Goal: Transaction & Acquisition: Register for event/course

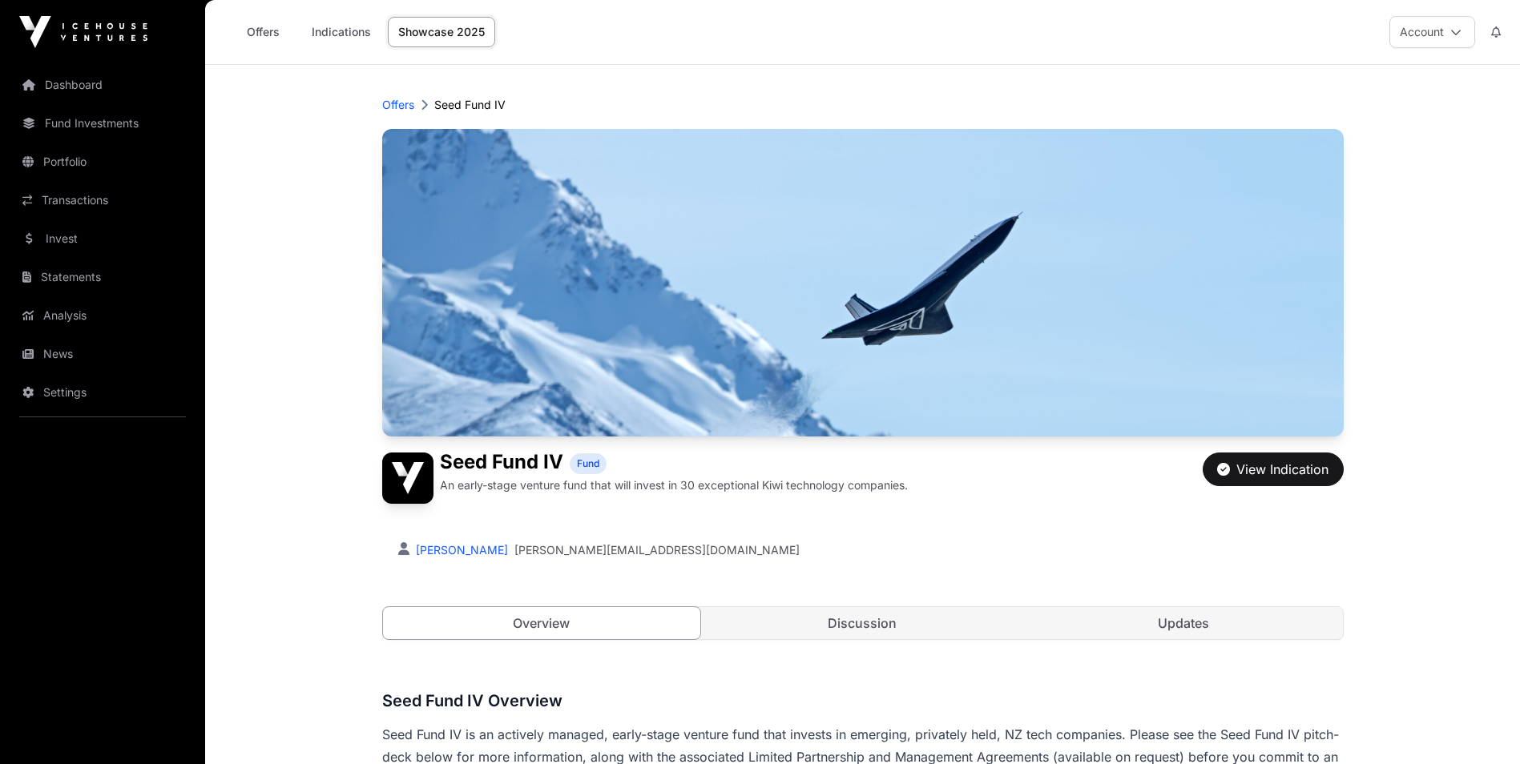
click at [58, 239] on link "Invest" at bounding box center [103, 238] width 180 height 35
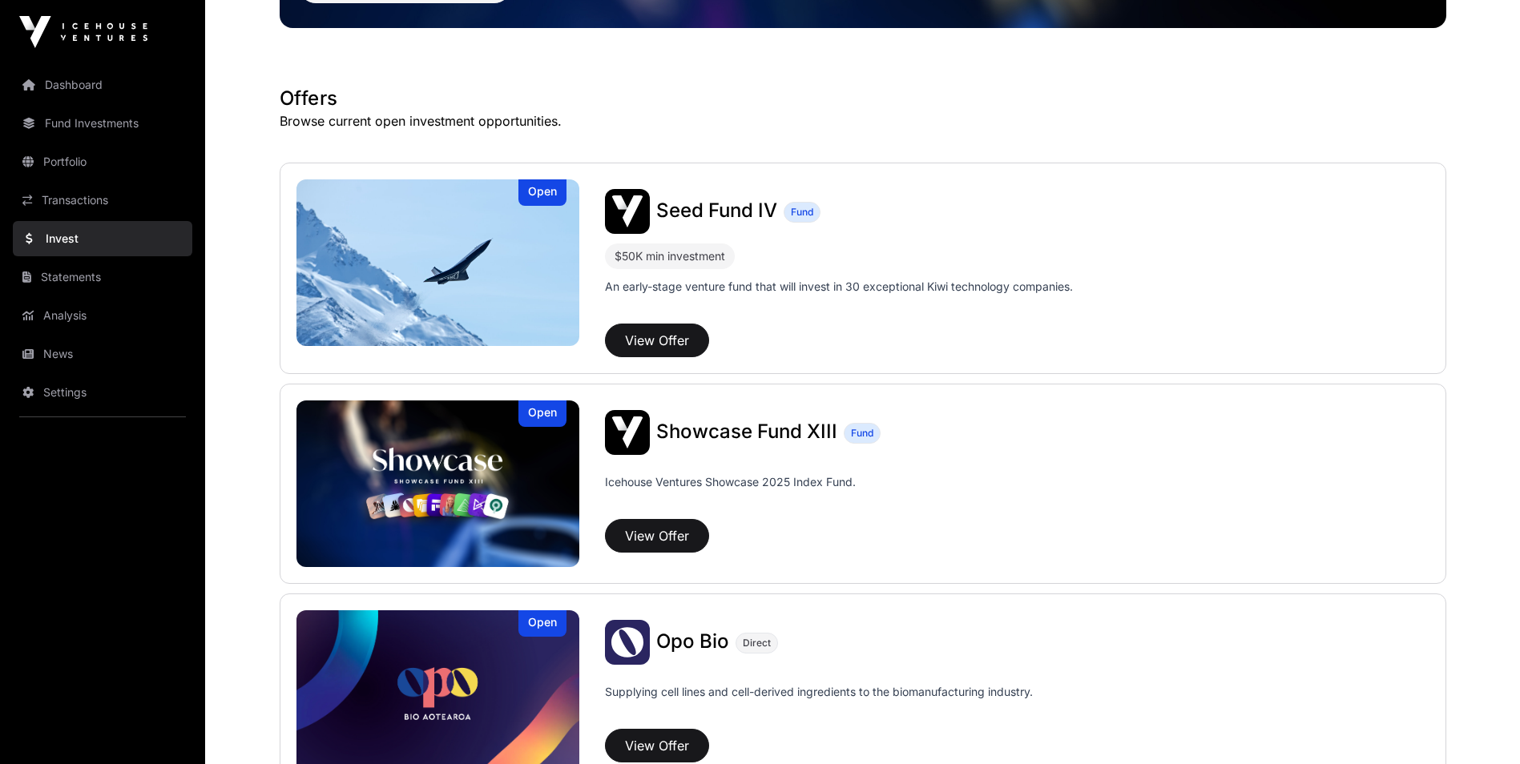
scroll to position [321, 0]
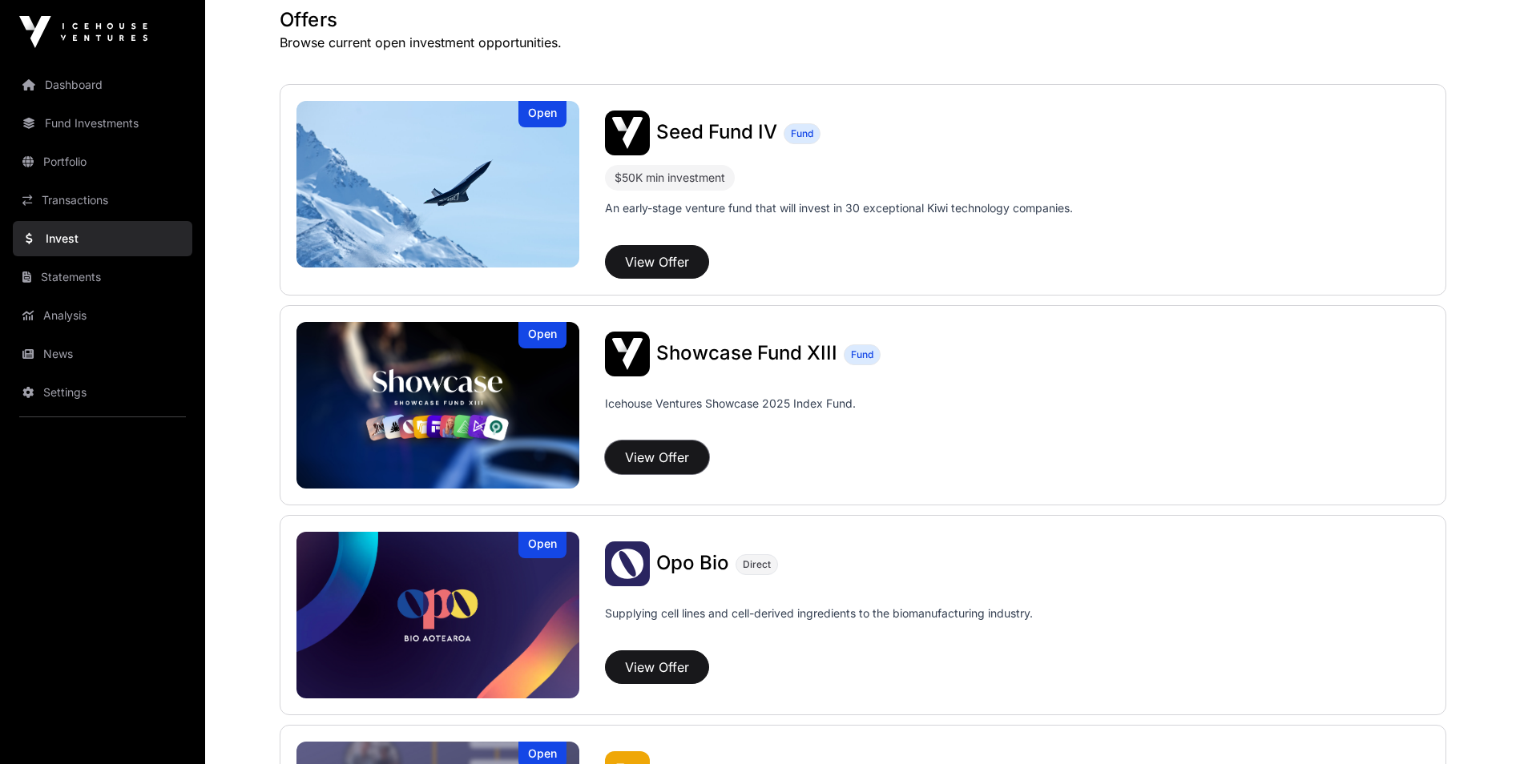
click at [643, 454] on button "View Offer" at bounding box center [657, 458] width 104 height 34
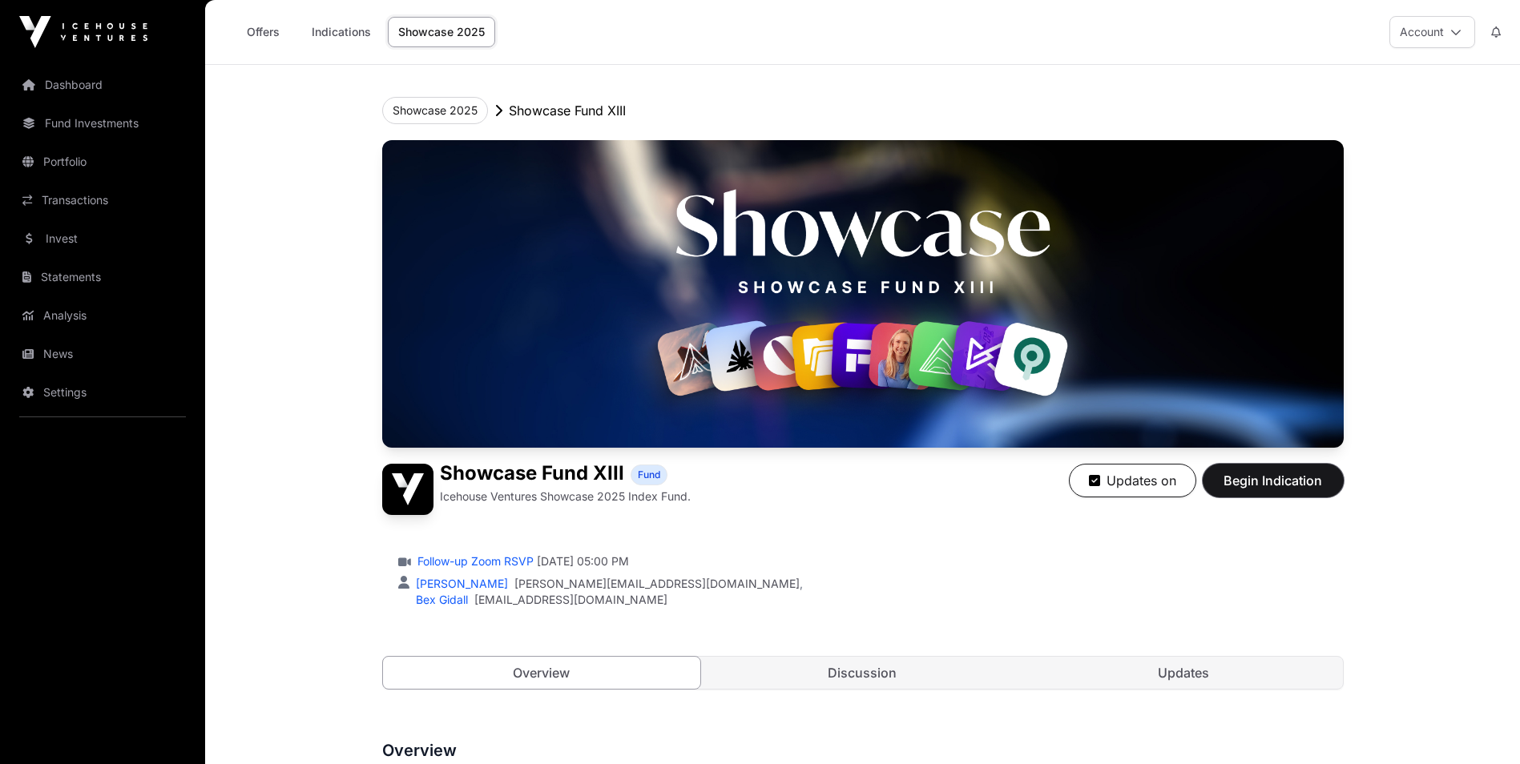
click at [1261, 479] on span "Begin Indication" at bounding box center [1273, 480] width 101 height 19
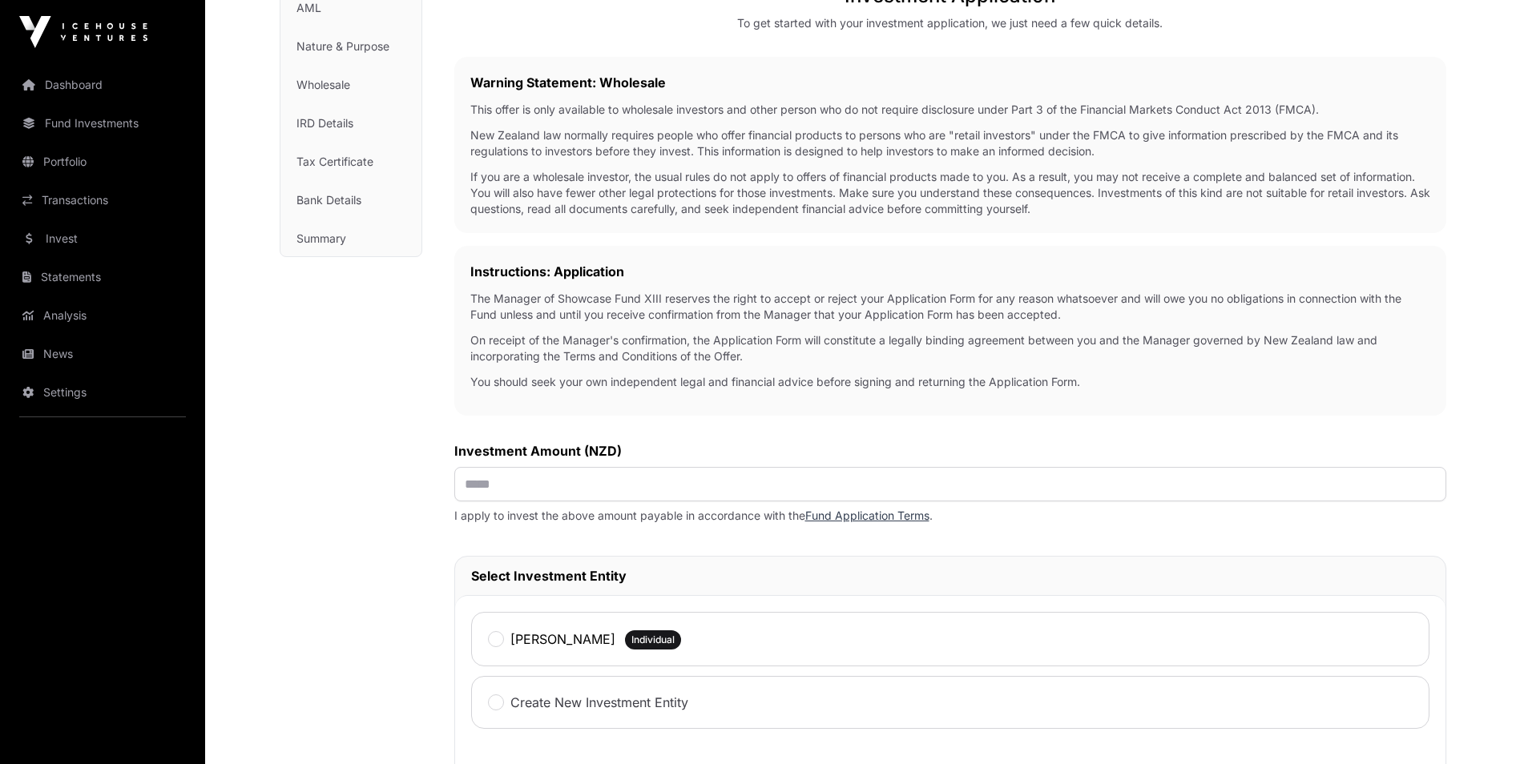
scroll to position [240, 0]
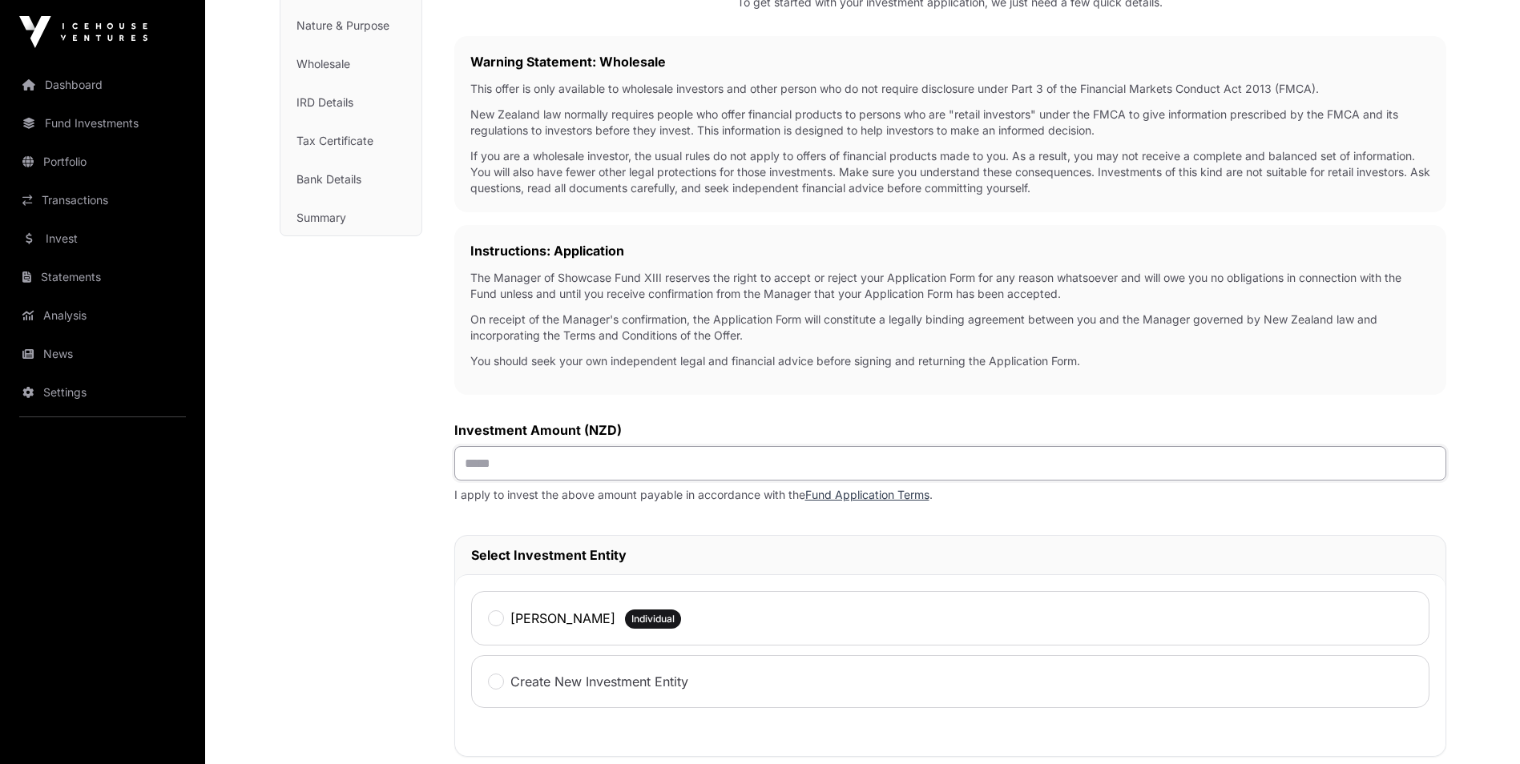
click at [470, 461] on input "text" at bounding box center [950, 463] width 992 height 34
type input "*******"
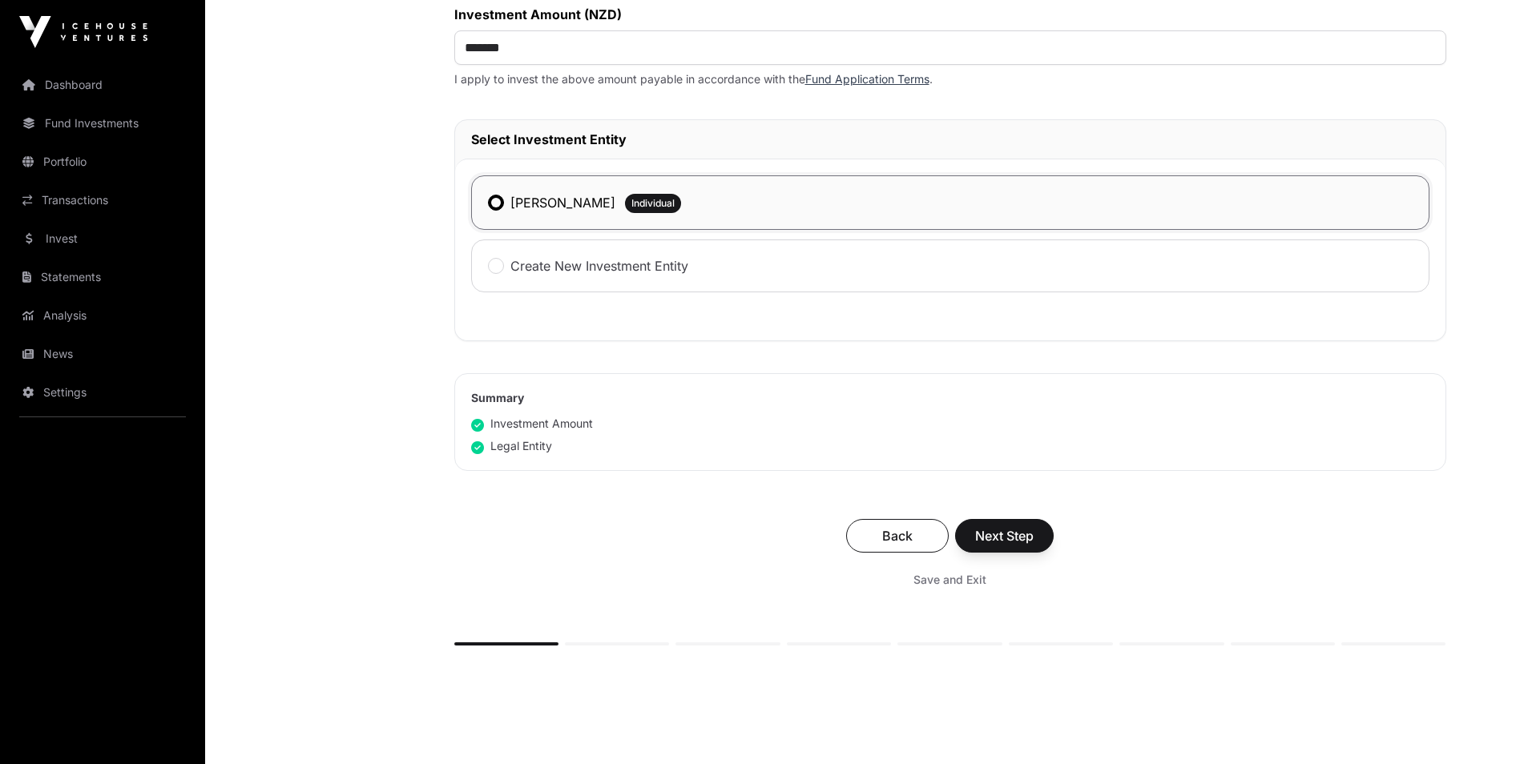
scroll to position [721, 0]
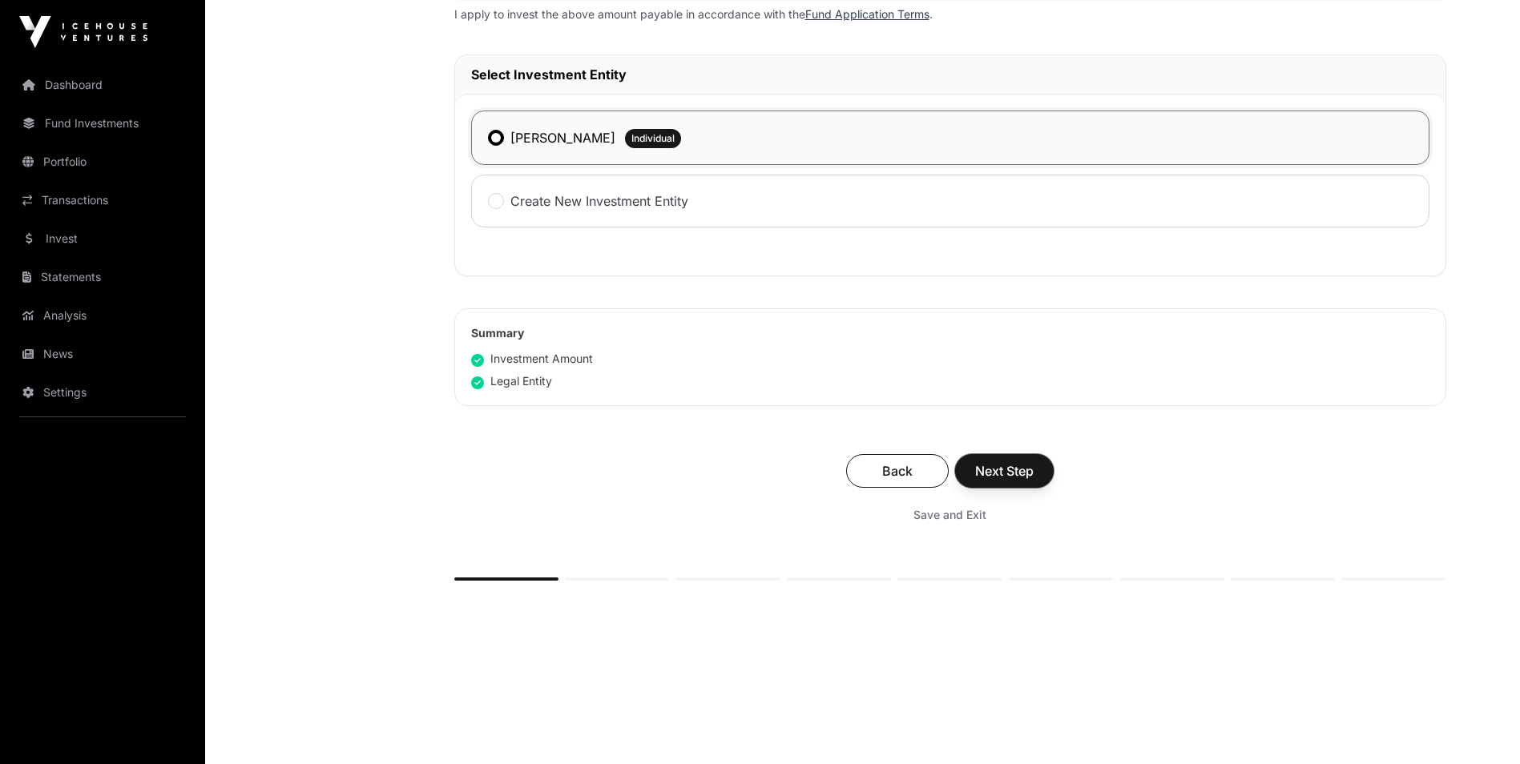
click at [1005, 477] on span "Next Step" at bounding box center [1004, 471] width 58 height 19
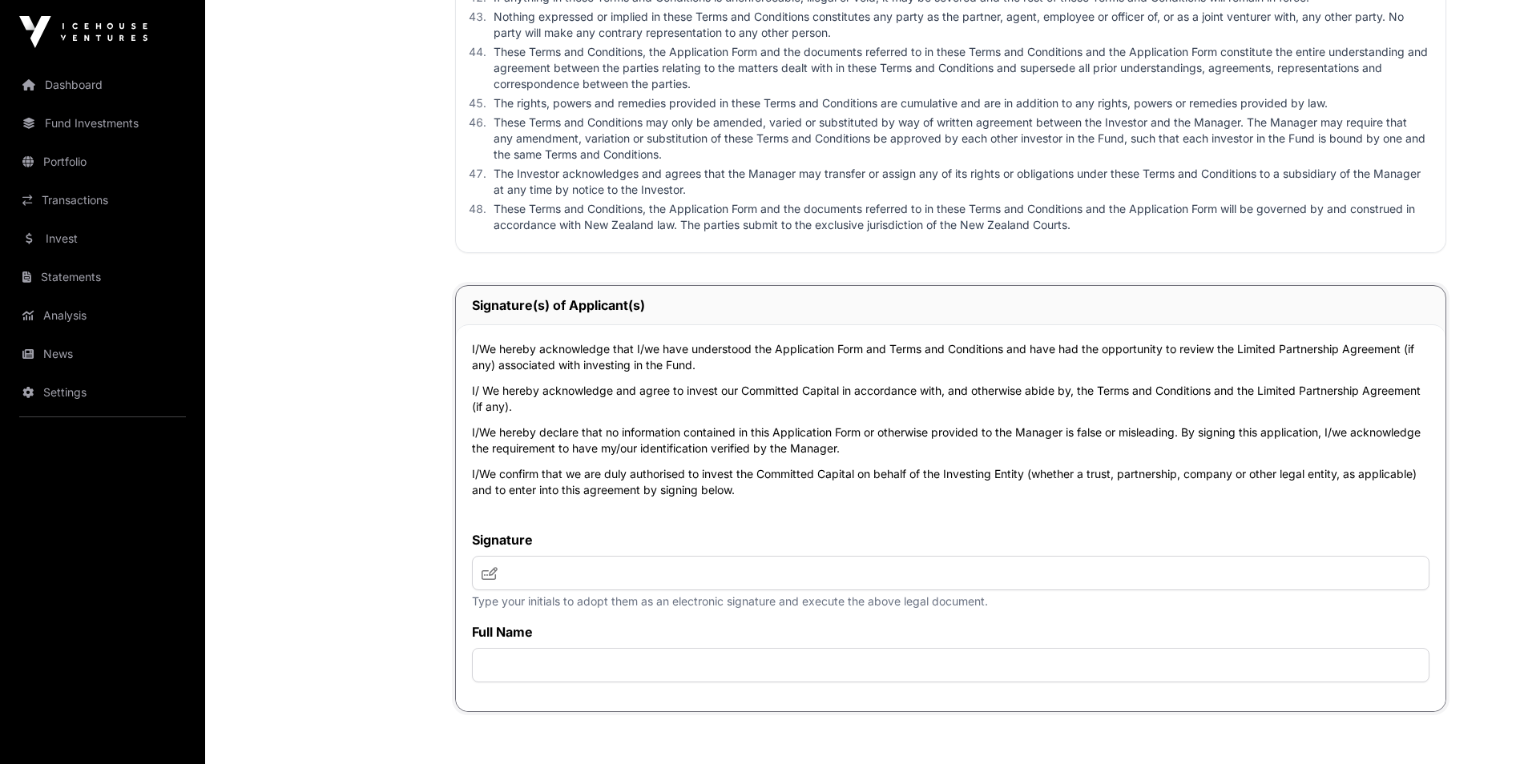
scroll to position [5129, 0]
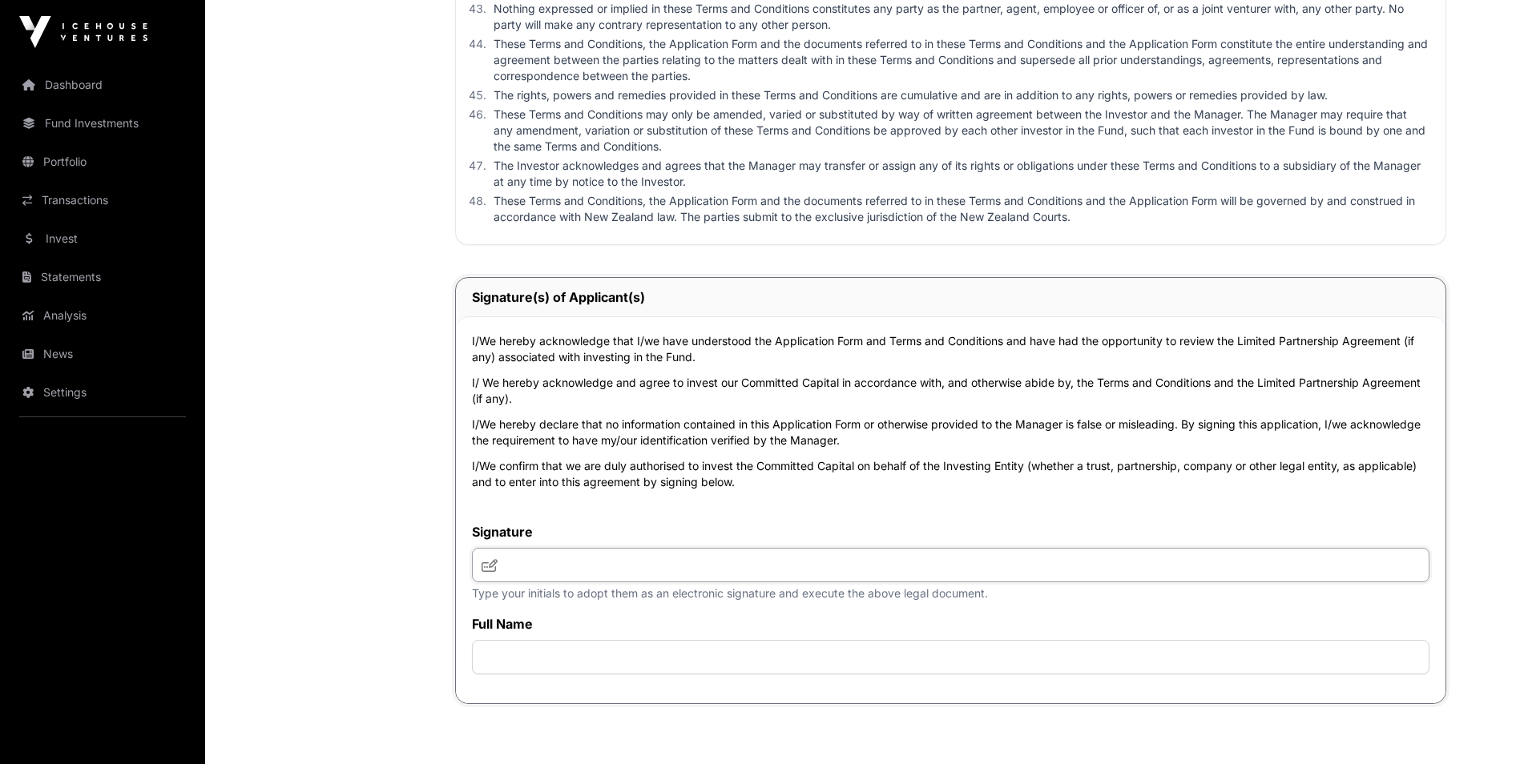
click at [571, 562] on input "text" at bounding box center [951, 565] width 958 height 34
type input "***"
type input "**********"
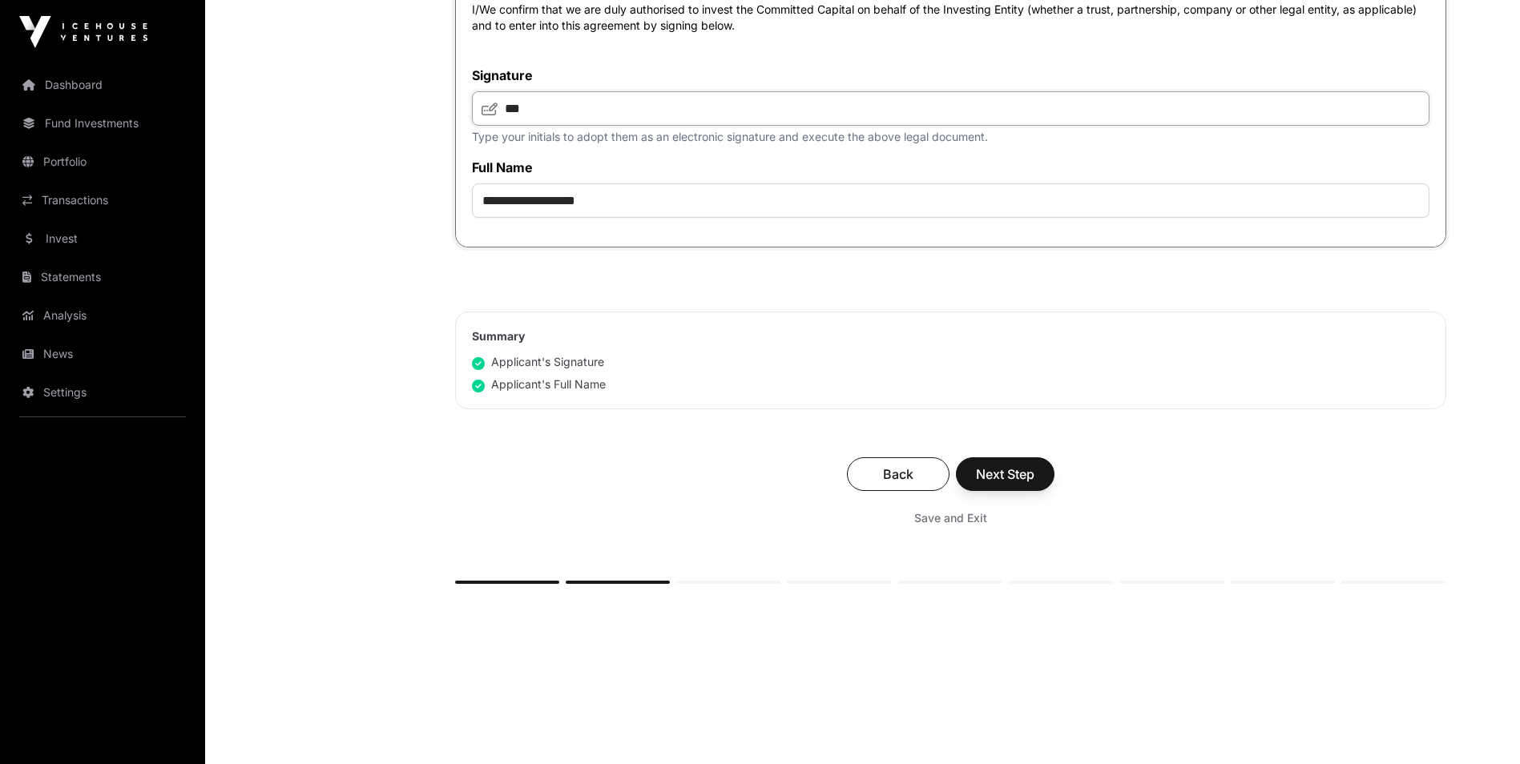
scroll to position [5609, 0]
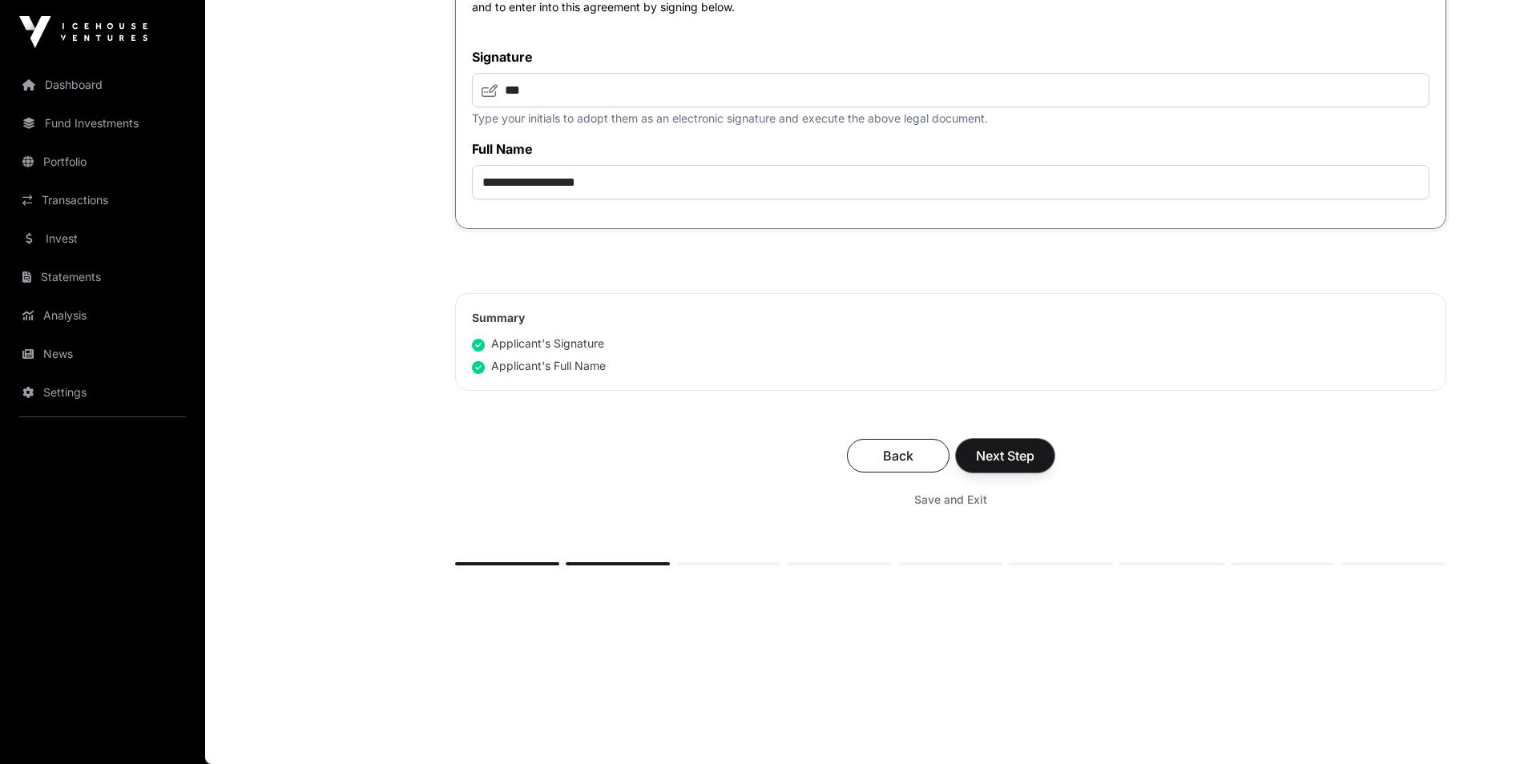
click at [1014, 450] on span "Next Step" at bounding box center [1005, 455] width 58 height 19
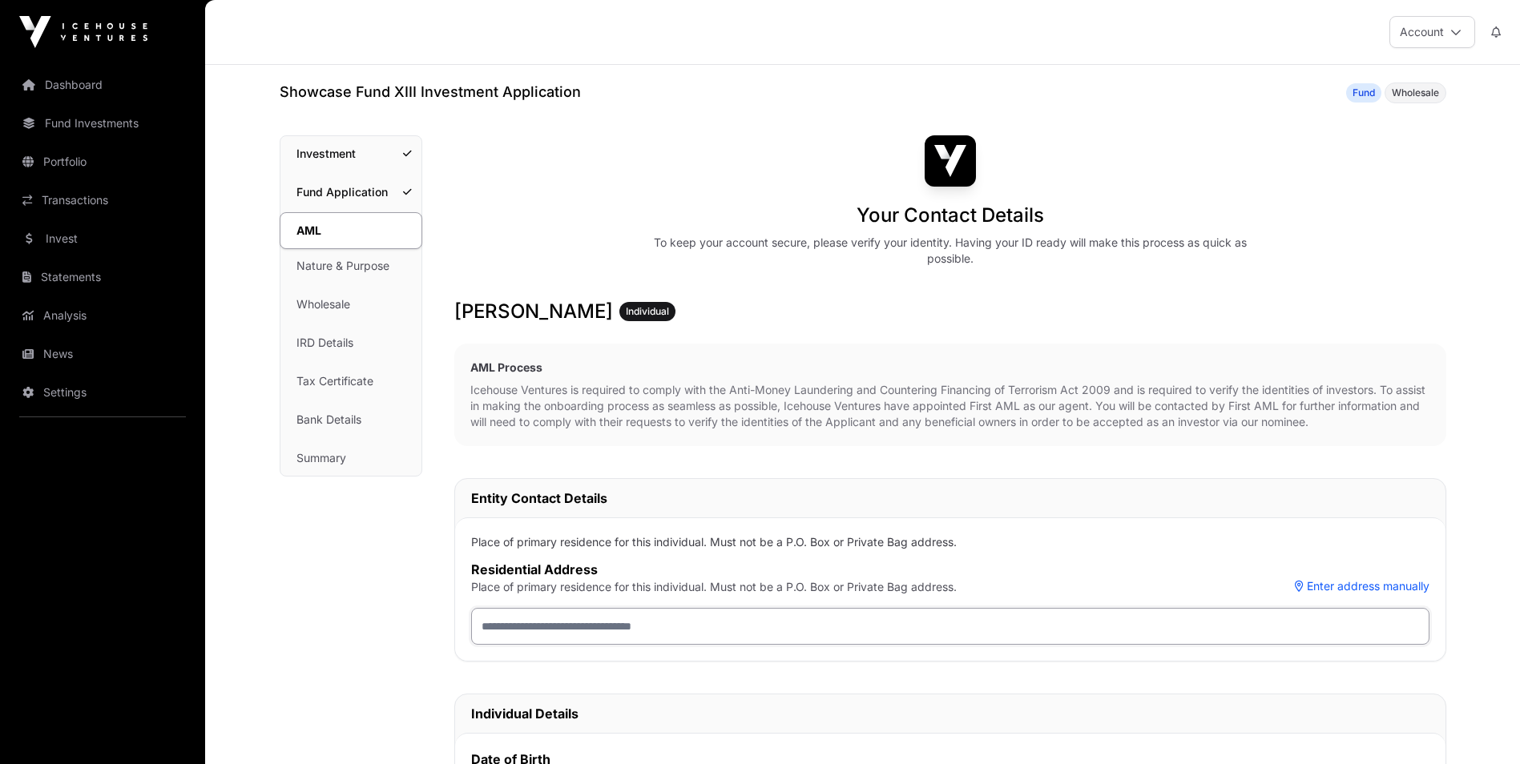
click at [562, 632] on input "text" at bounding box center [950, 626] width 958 height 37
type input "**********"
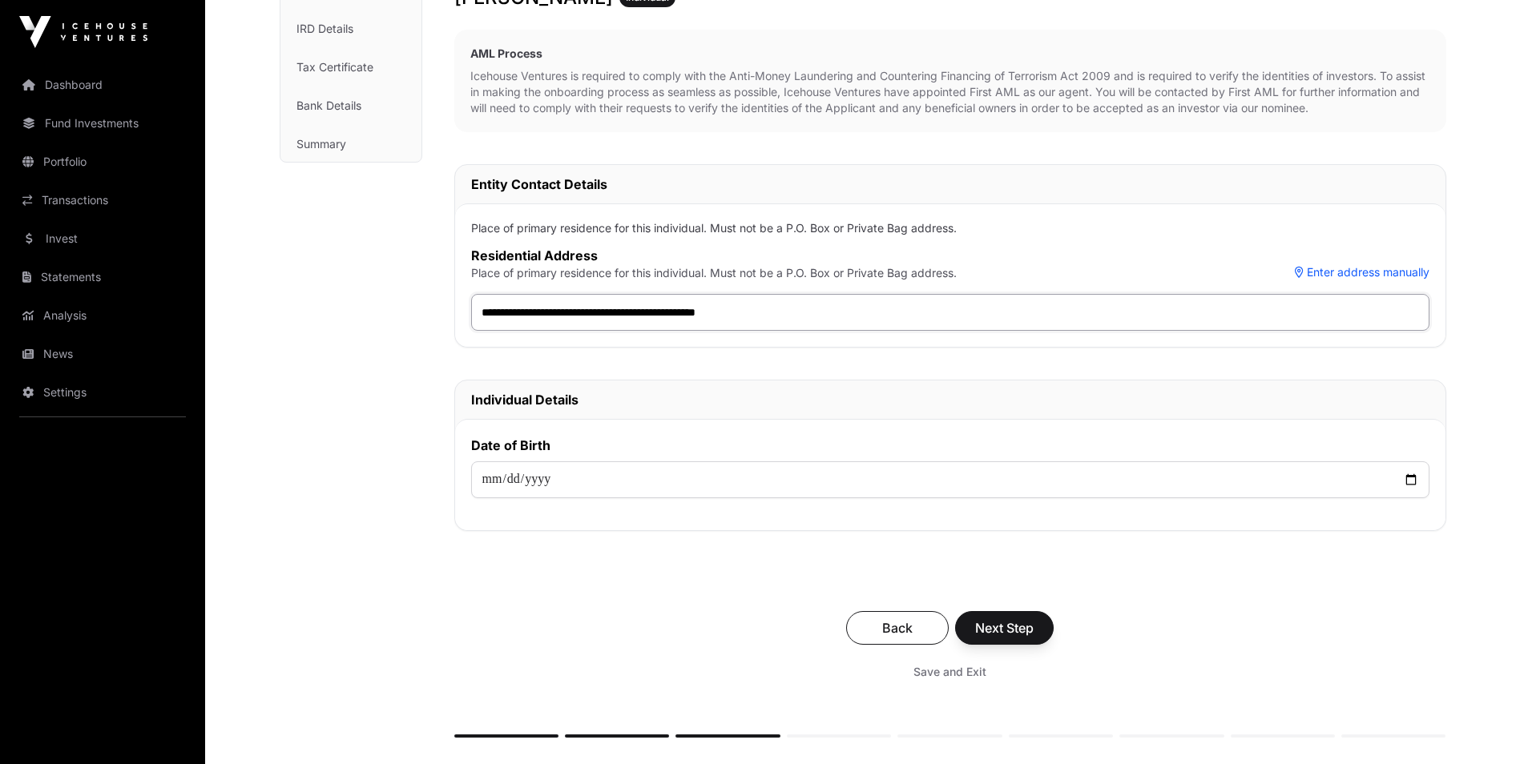
scroll to position [321, 0]
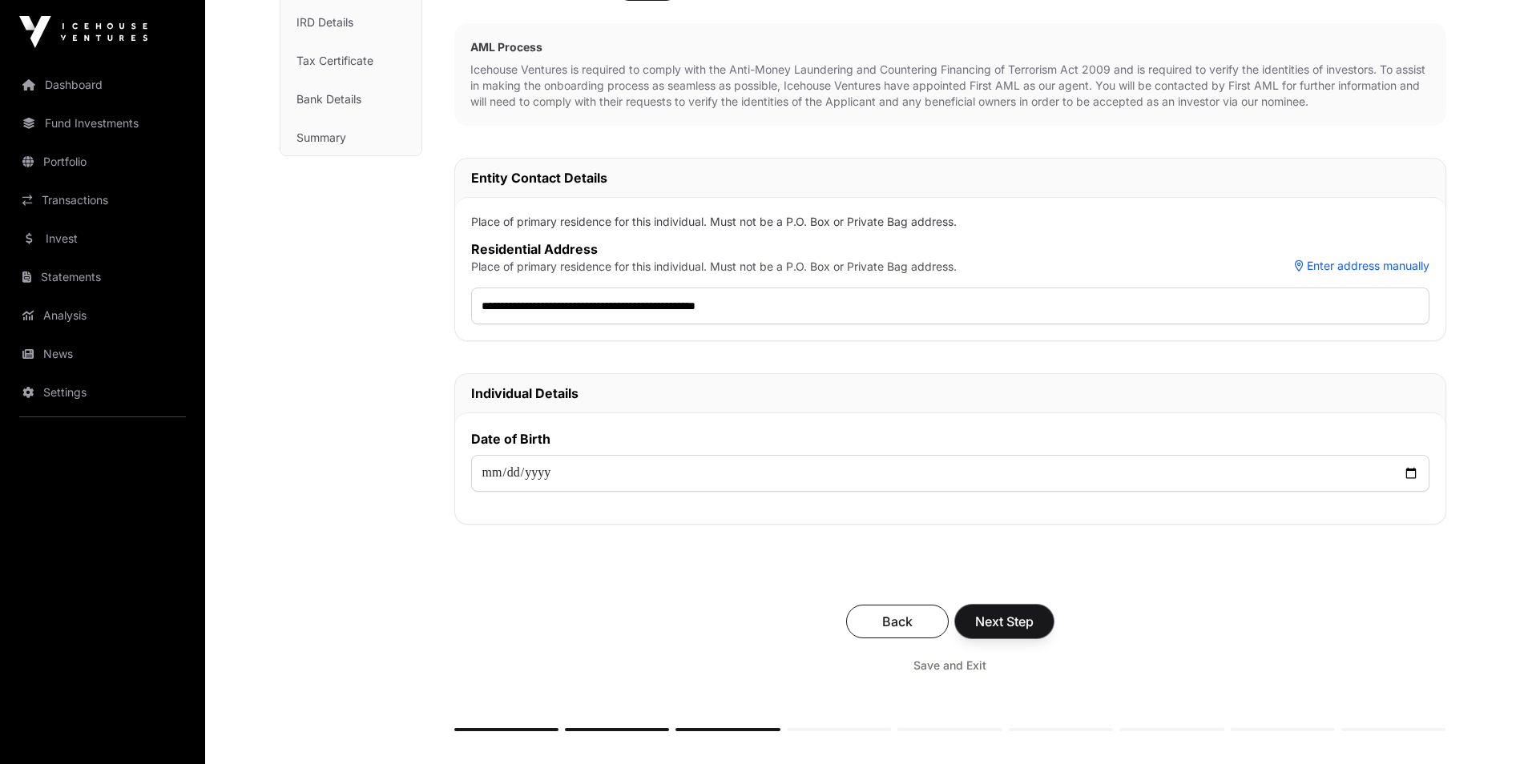
click at [998, 619] on span "Next Step" at bounding box center [1004, 621] width 58 height 19
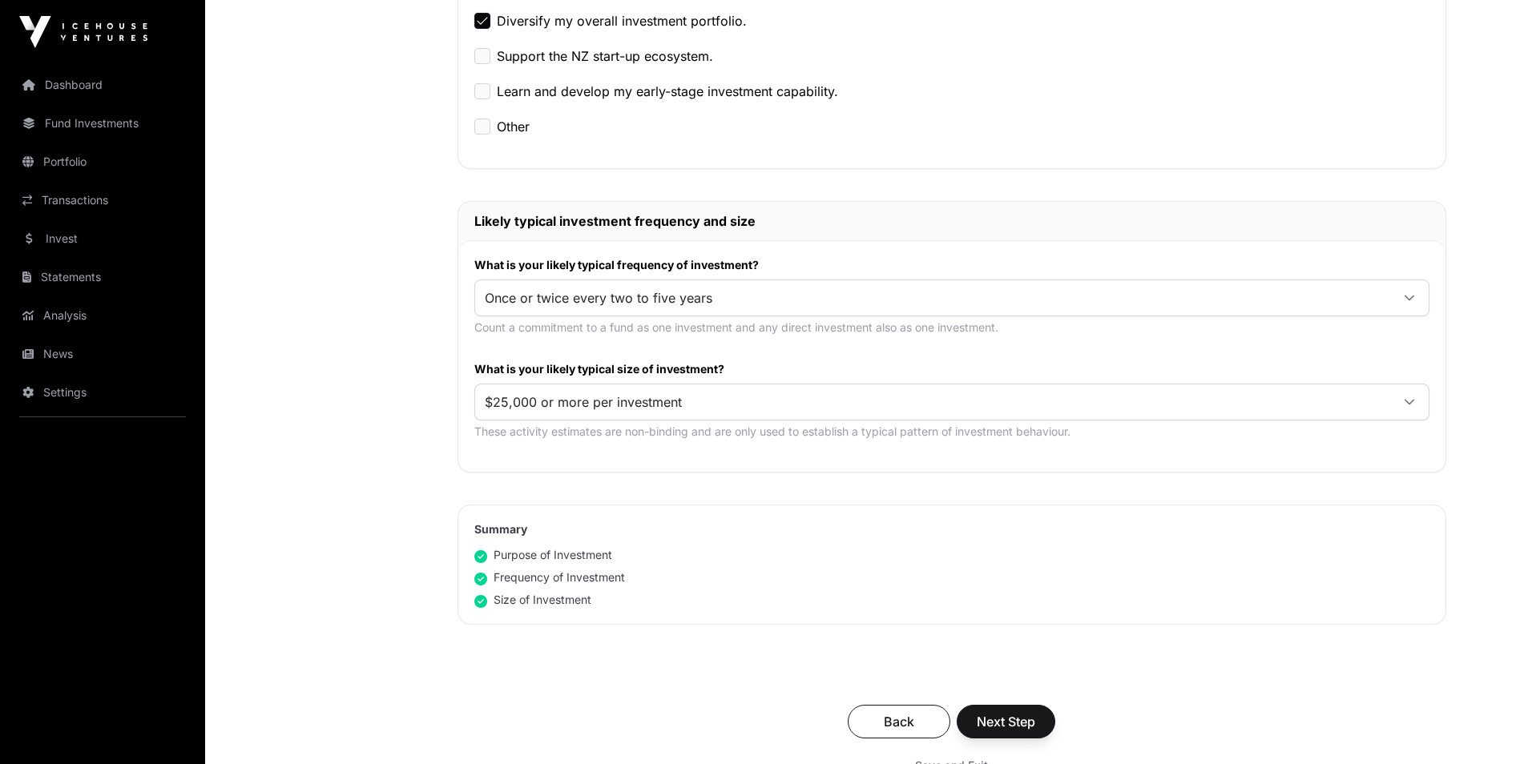
scroll to position [641, 0]
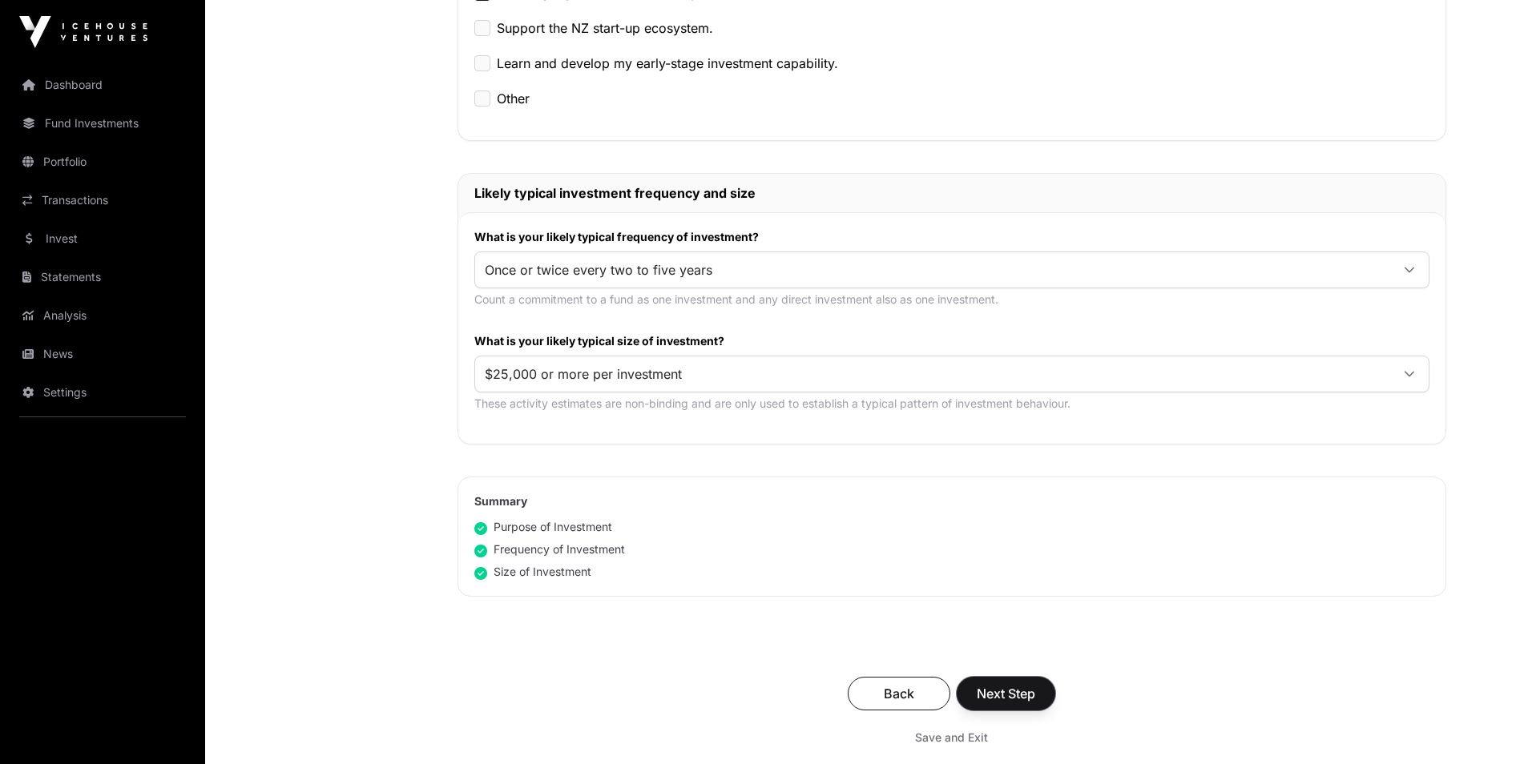
click at [1004, 698] on span "Next Step" at bounding box center [1006, 693] width 58 height 19
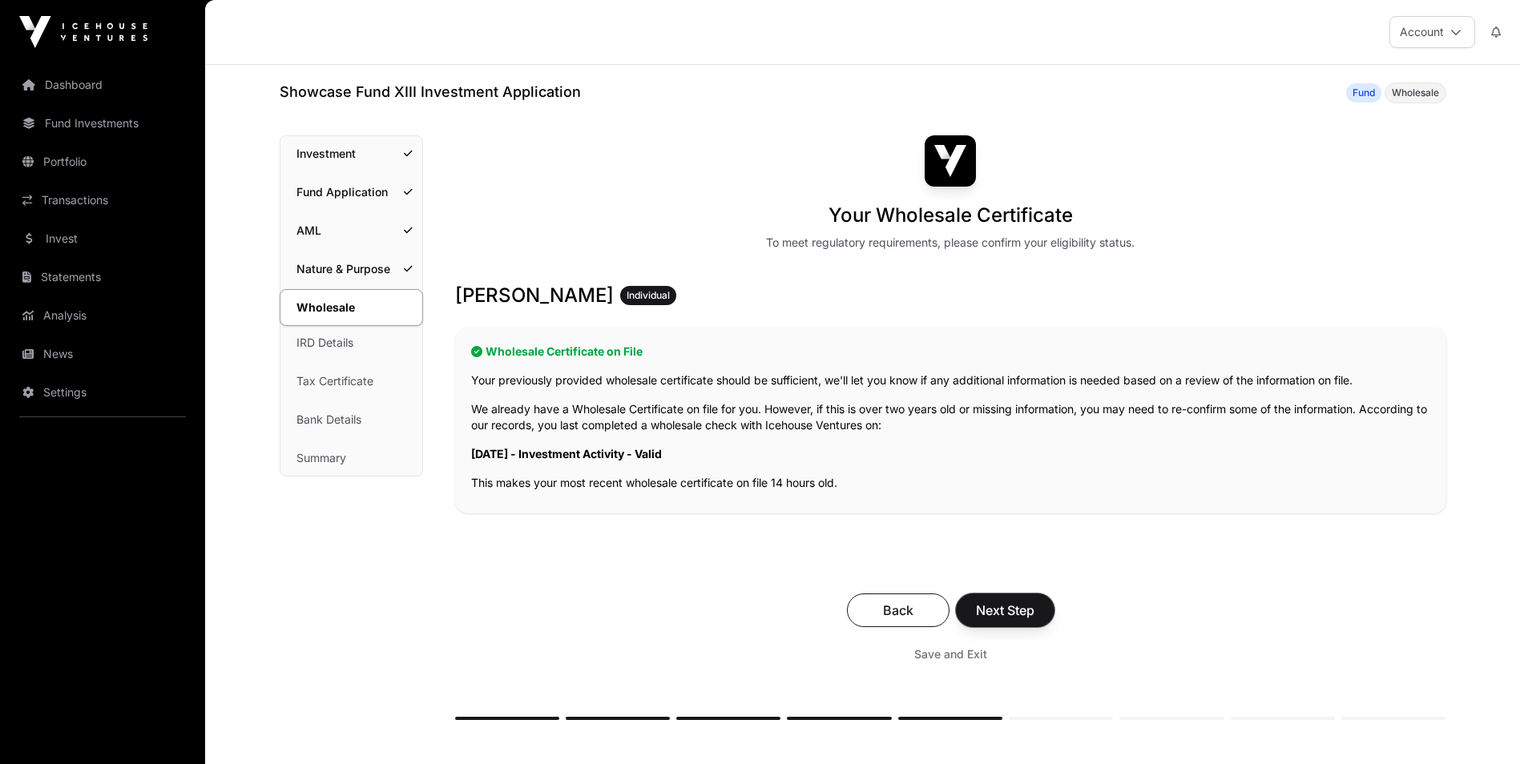
click at [1008, 616] on span "Next Step" at bounding box center [1005, 610] width 58 height 19
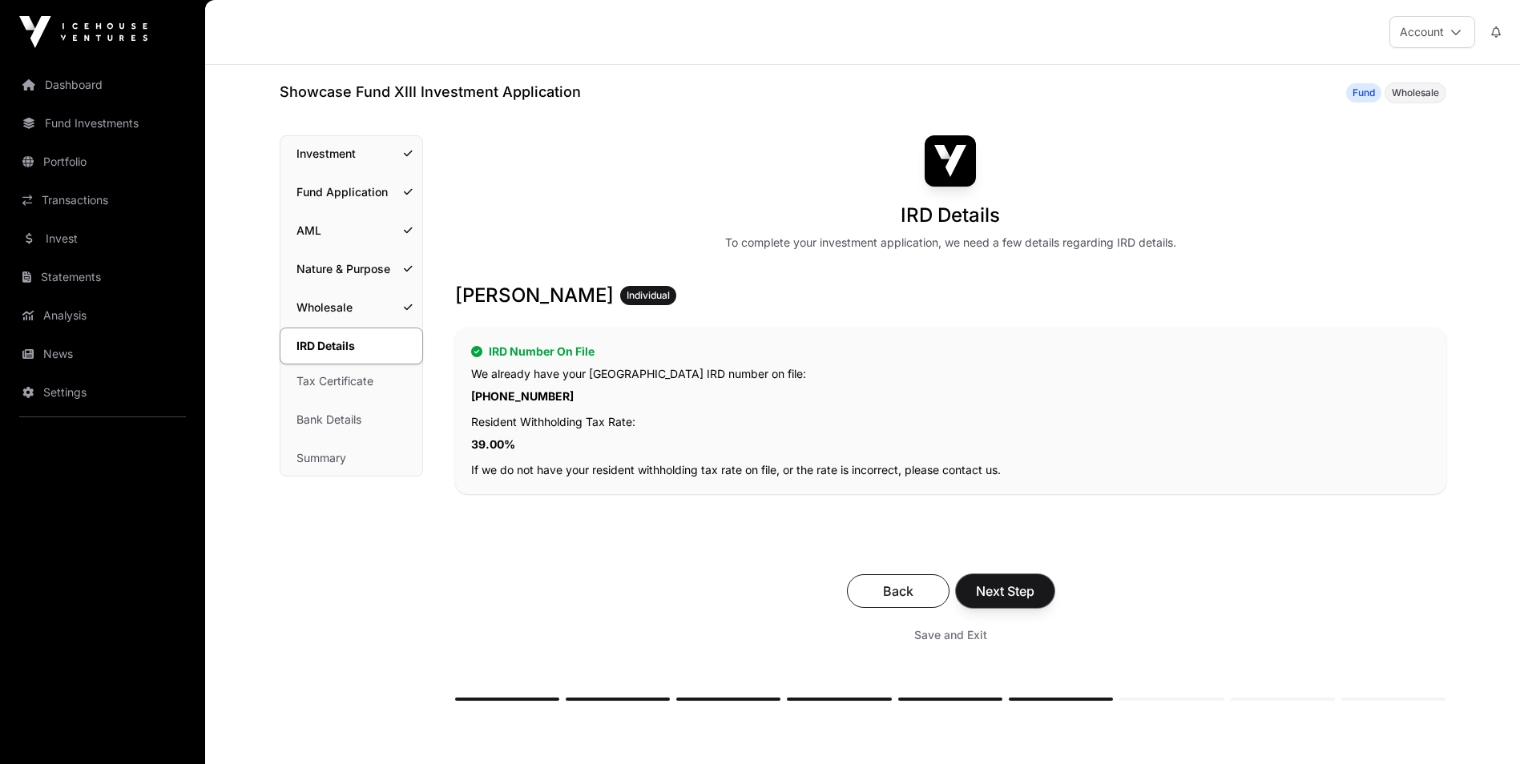
click at [1010, 587] on span "Next Step" at bounding box center [1005, 591] width 58 height 19
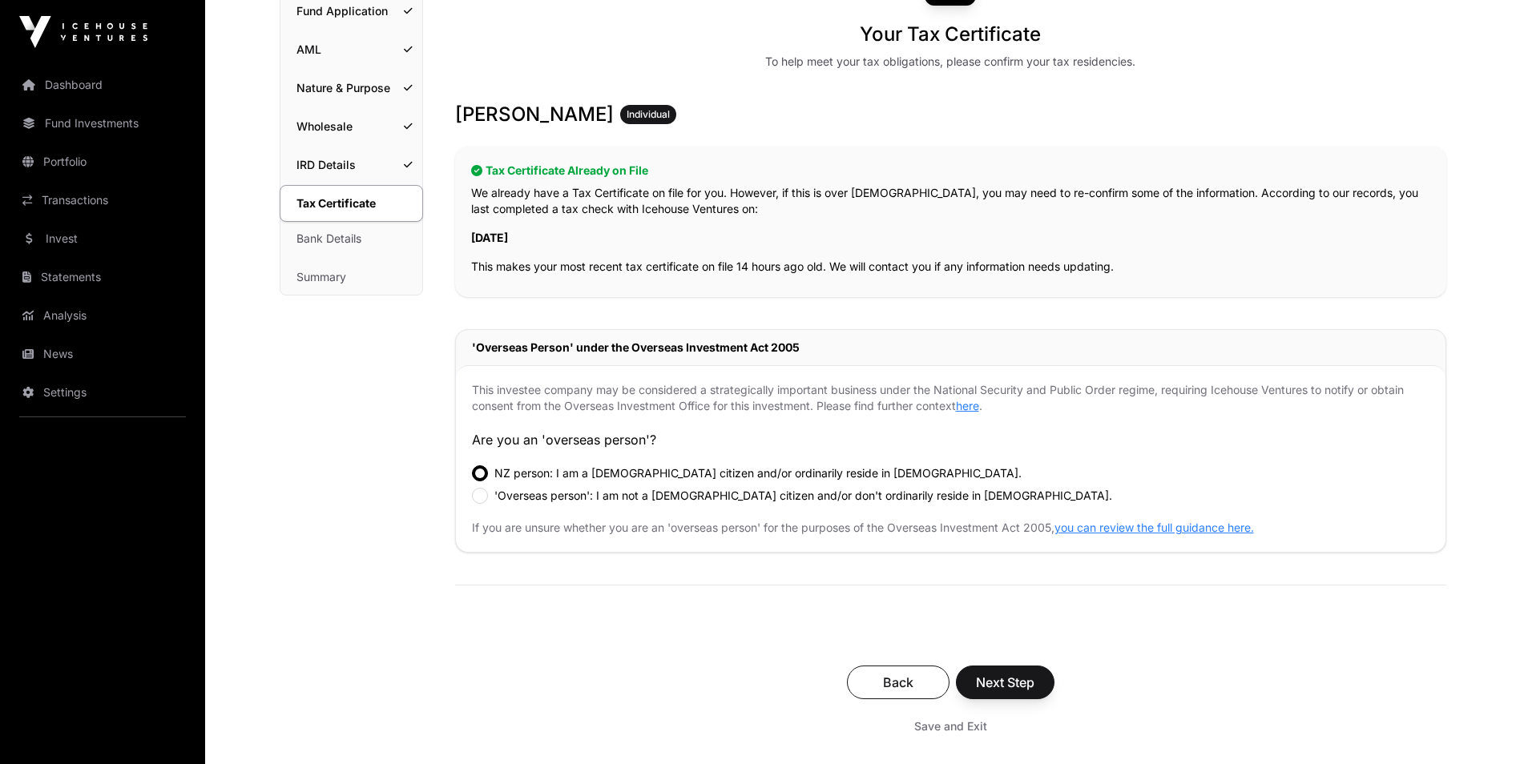
scroll to position [321, 0]
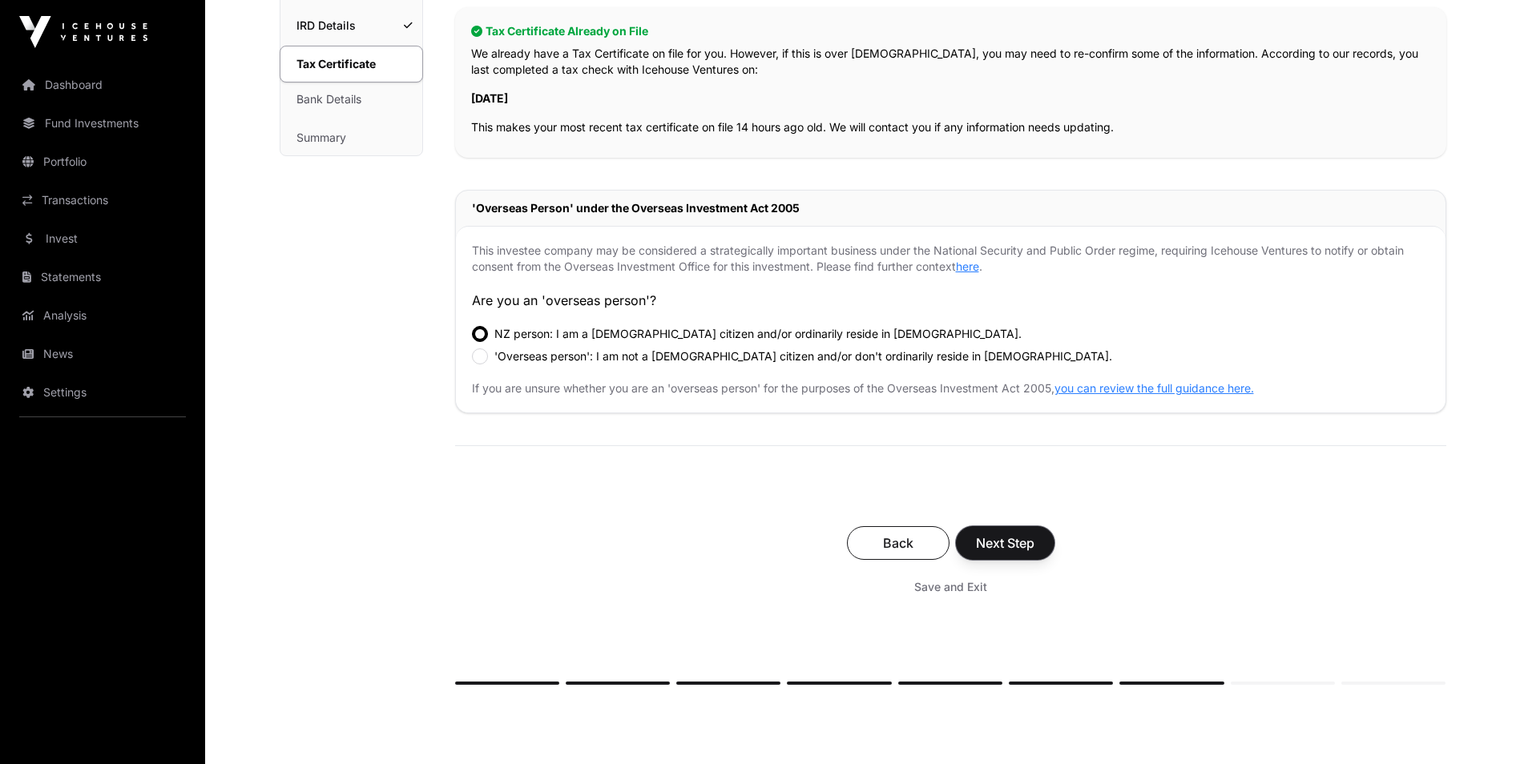
click at [996, 539] on span "Next Step" at bounding box center [1005, 543] width 58 height 19
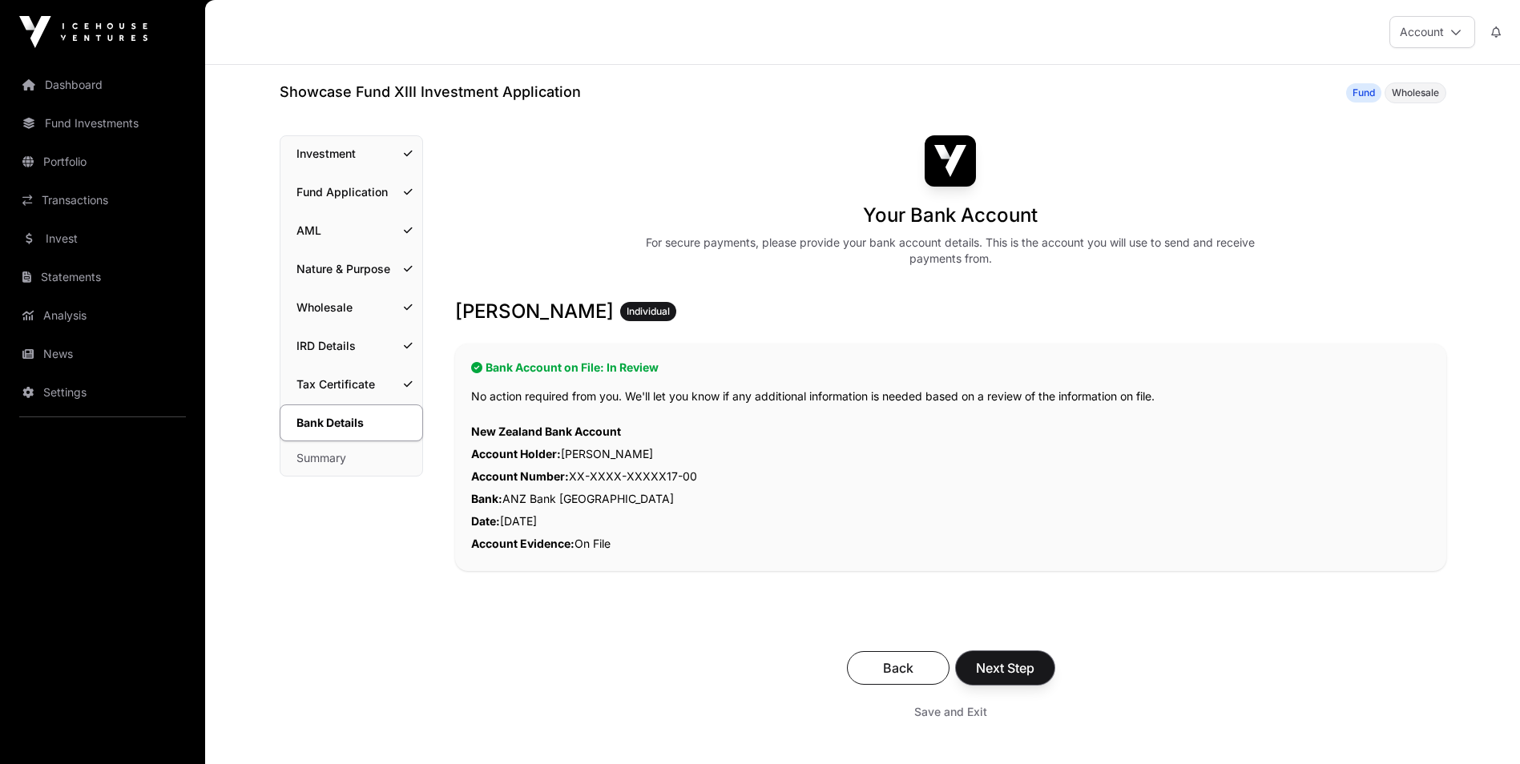
click at [1023, 665] on span "Next Step" at bounding box center [1005, 668] width 58 height 19
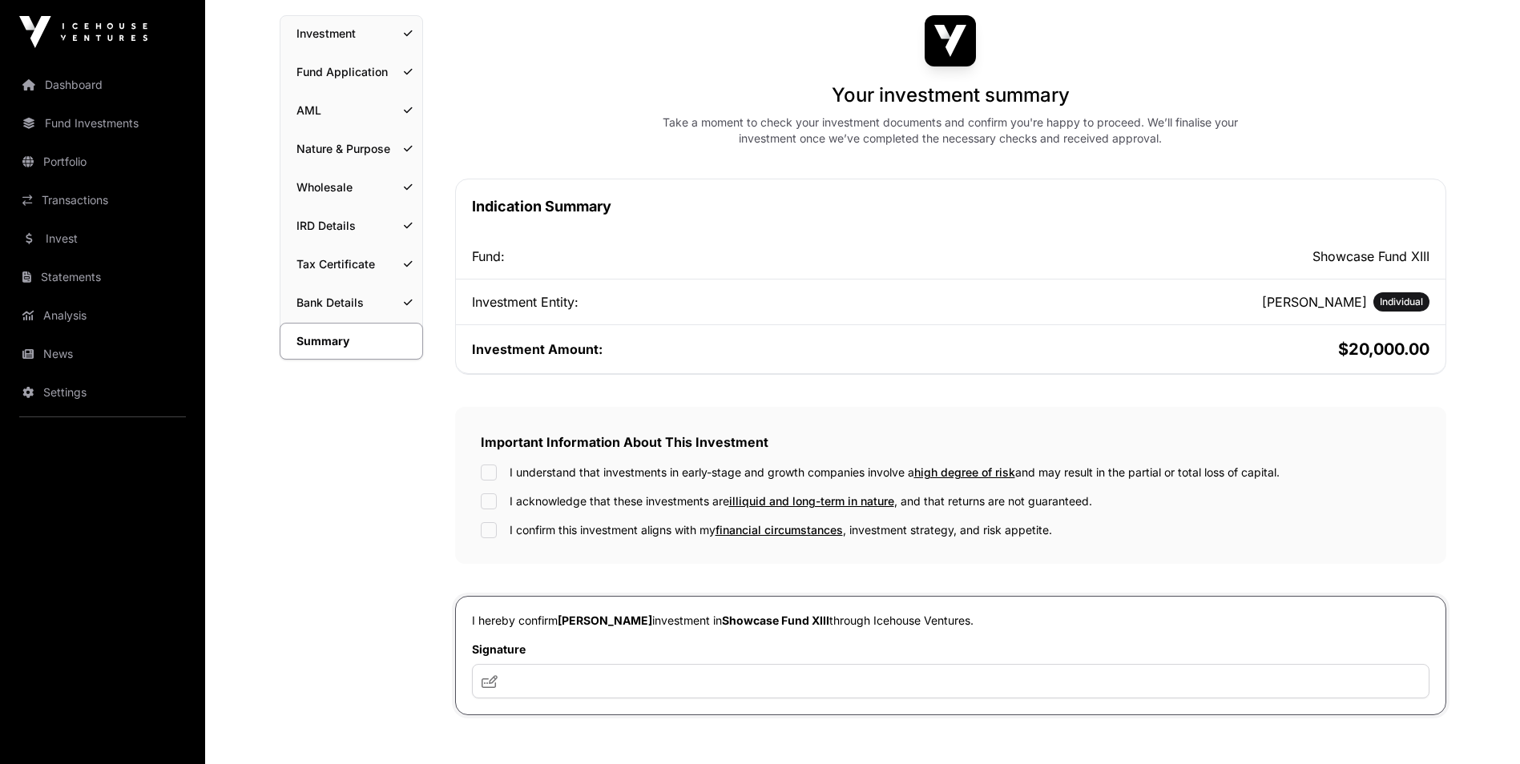
scroll to position [160, 0]
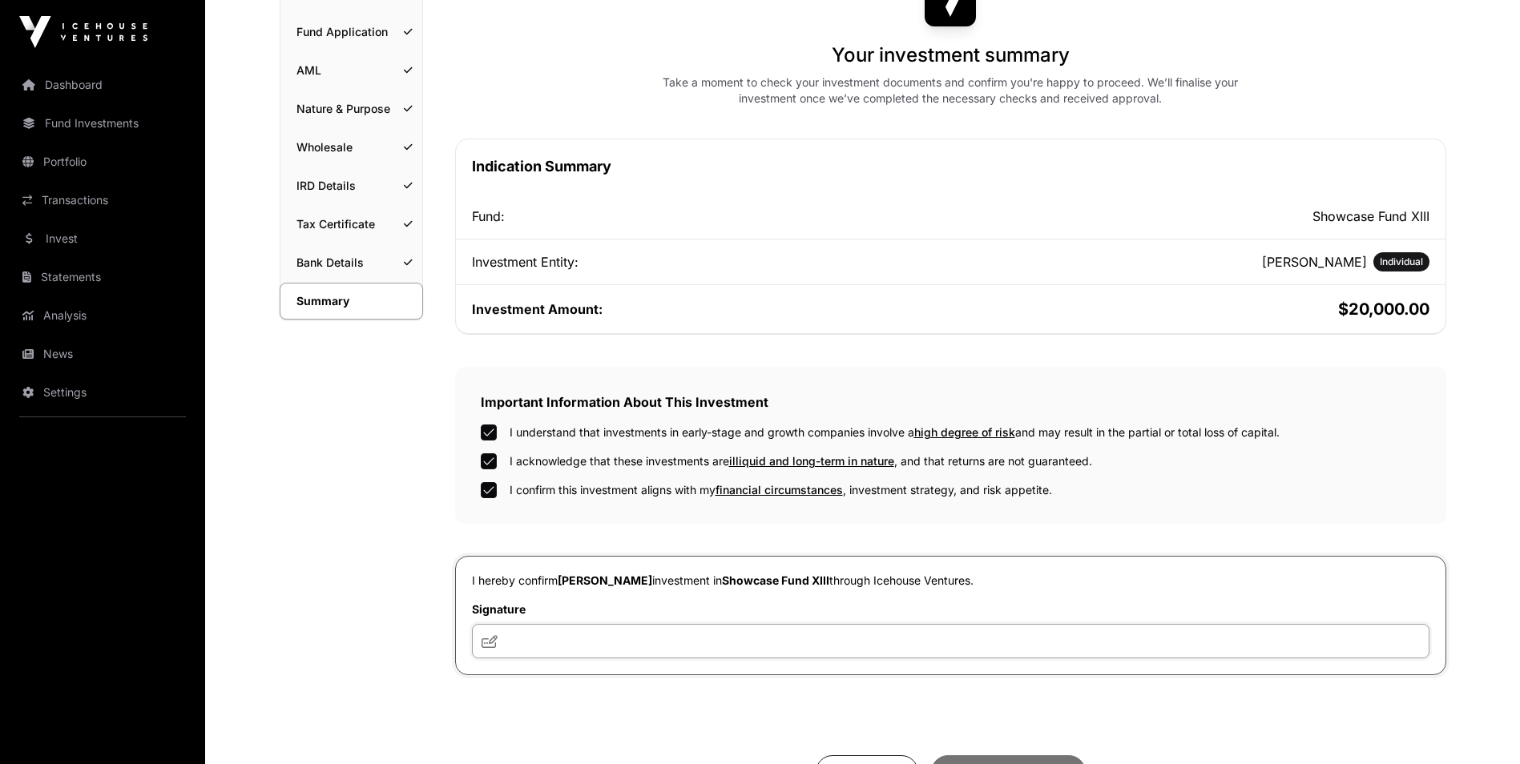
click at [579, 649] on input "text" at bounding box center [951, 641] width 958 height 34
type input "***"
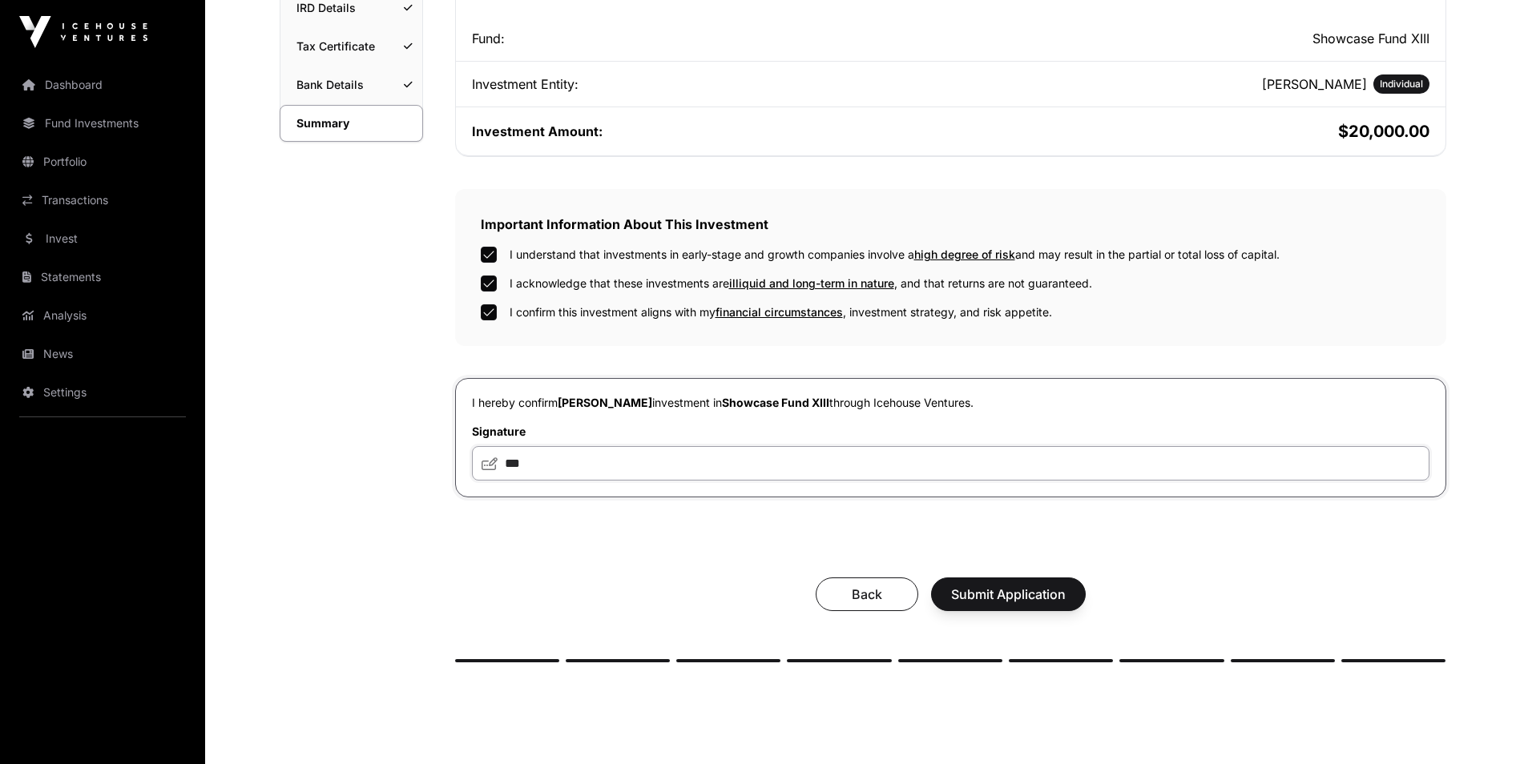
scroll to position [438, 0]
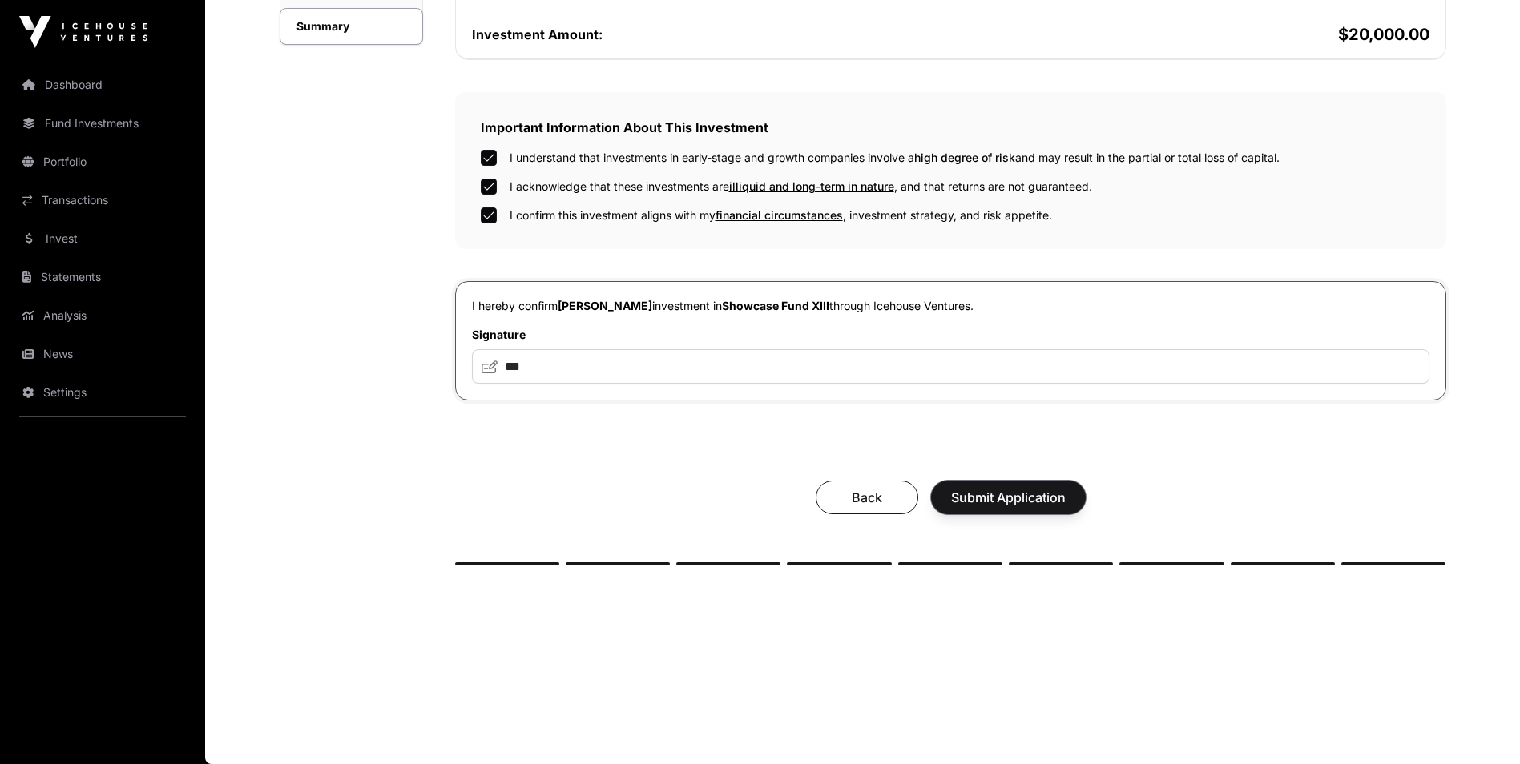
click at [1038, 498] on span "Submit Application" at bounding box center [1008, 497] width 115 height 19
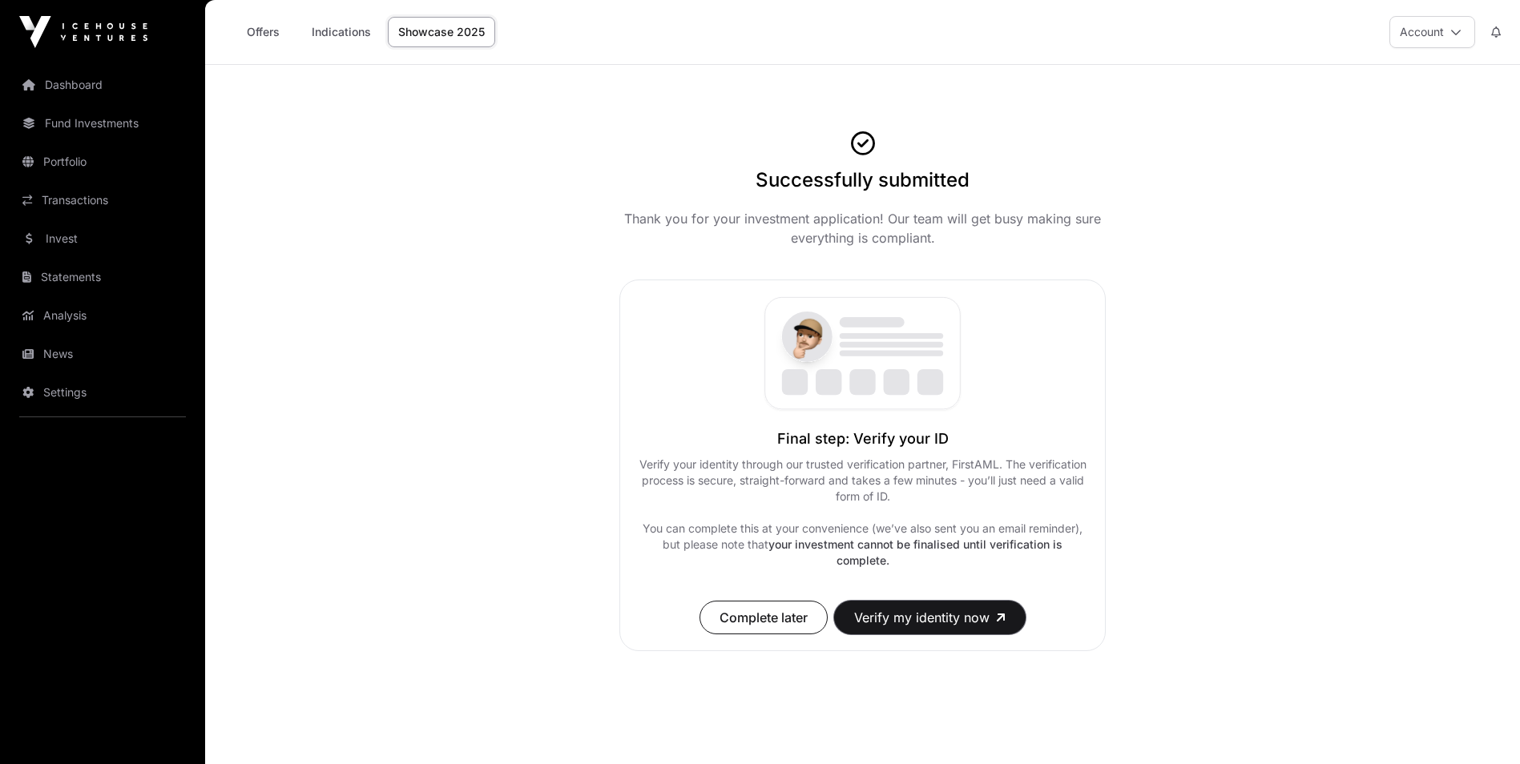
click at [907, 618] on button "Verify my identity now" at bounding box center [930, 618] width 192 height 34
click at [96, 126] on link "Fund Investments" at bounding box center [103, 123] width 180 height 35
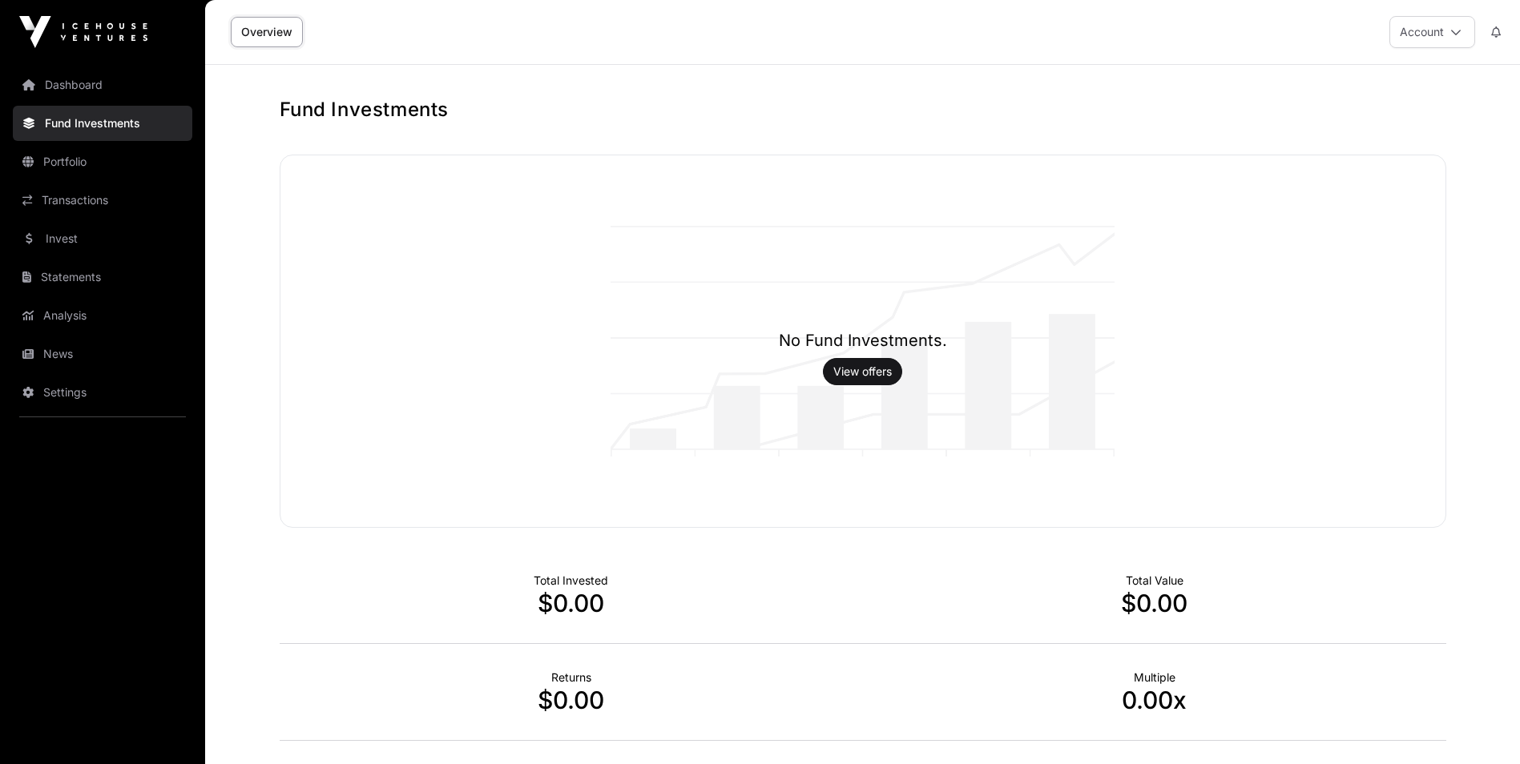
click at [1440, 26] on button "Account" at bounding box center [1433, 32] width 86 height 32
